Goal: Task Accomplishment & Management: Manage account settings

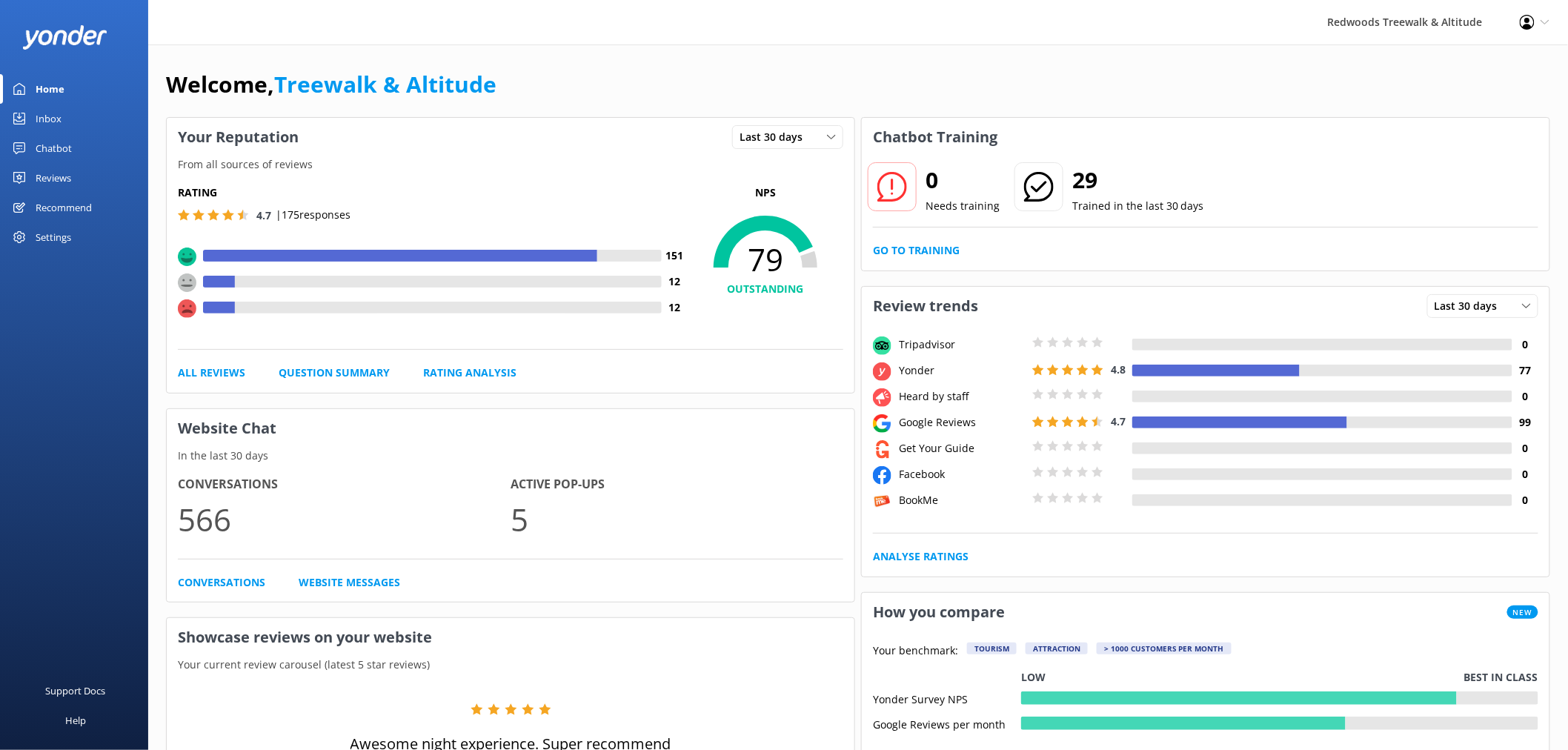
click at [63, 173] on div "Reviews" at bounding box center [54, 178] width 36 height 30
